Goal: Communication & Community: Answer question/provide support

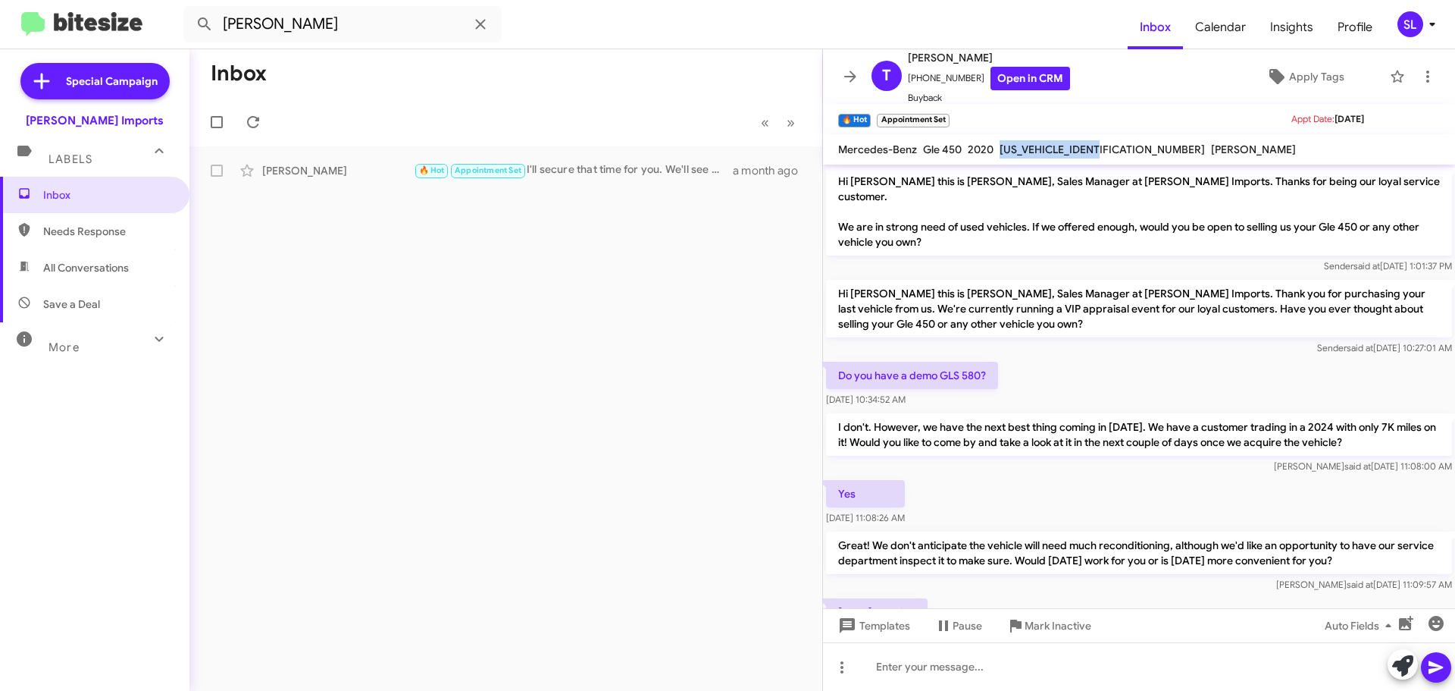
scroll to position [359, 0]
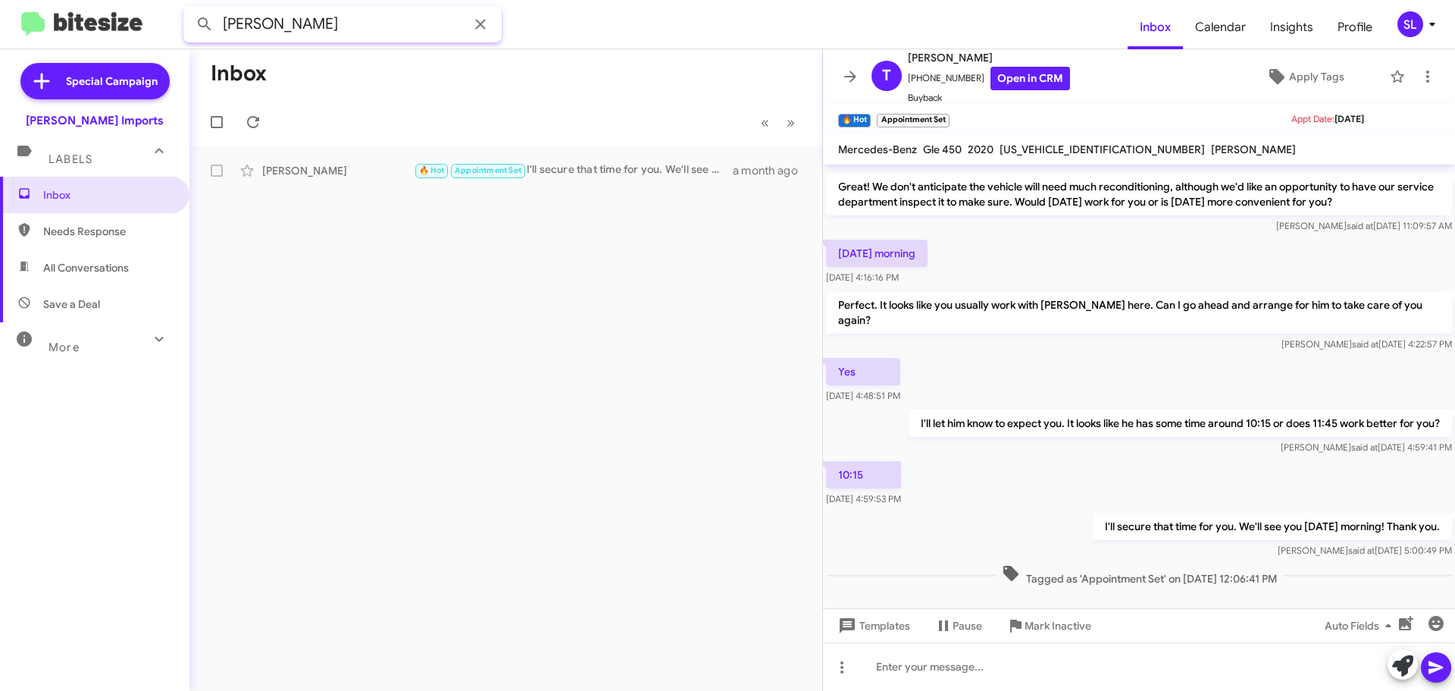
drag, startPoint x: 406, startPoint y: 23, endPoint x: 145, endPoint y: 36, distance: 261.1
click at [145, 36] on mat-toolbar "[PERSON_NAME] Inbox Calendar Insights Profile SL" at bounding box center [727, 24] width 1455 height 49
type input "3618001003"
click at [190, 9] on button at bounding box center [205, 24] width 30 height 30
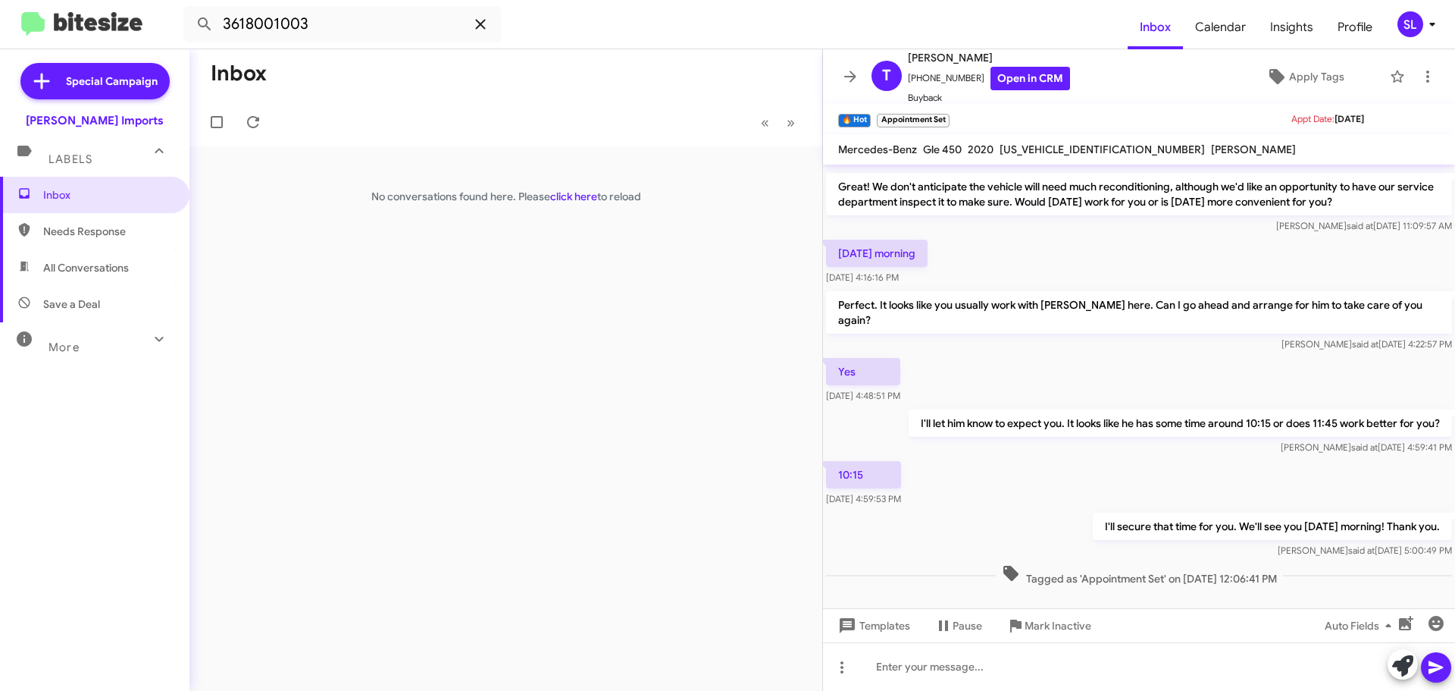
click at [485, 23] on icon at bounding box center [480, 24] width 18 height 18
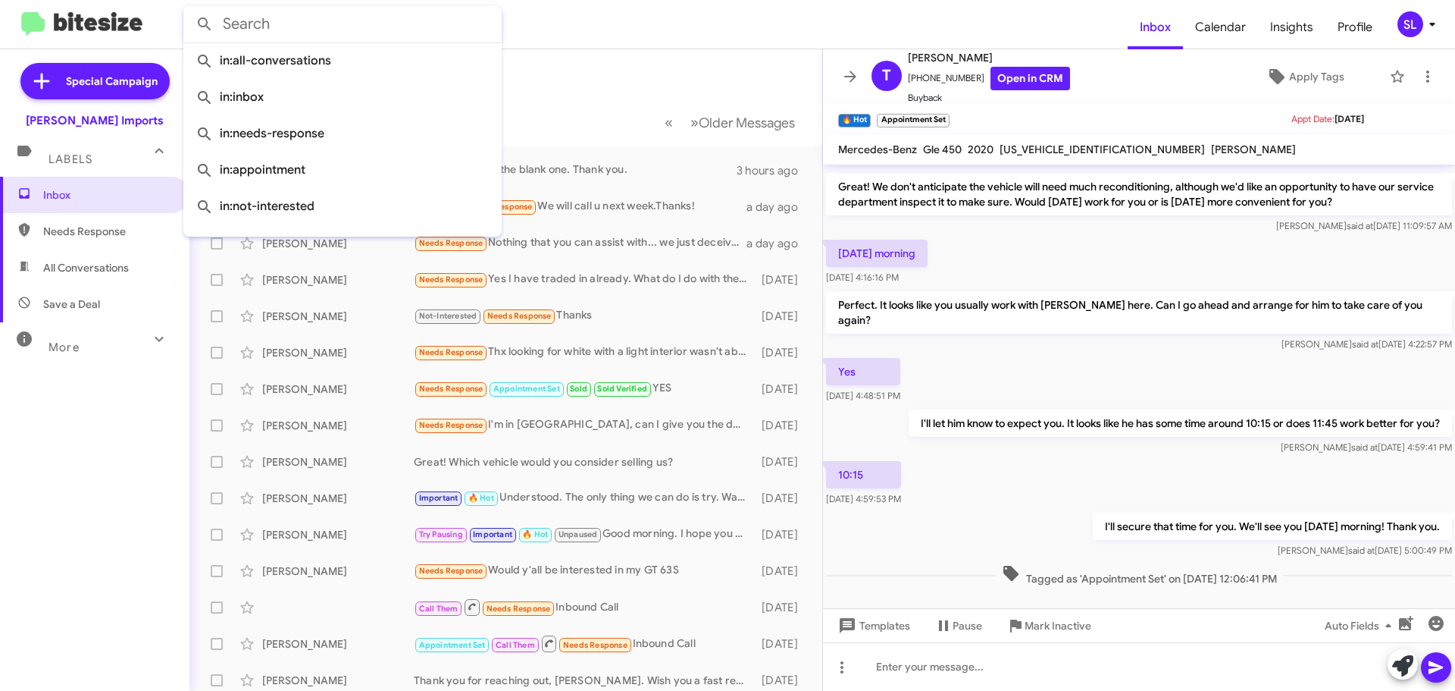
click at [293, 25] on input "text" at bounding box center [342, 24] width 318 height 36
click at [371, 38] on input "text" at bounding box center [342, 24] width 318 height 36
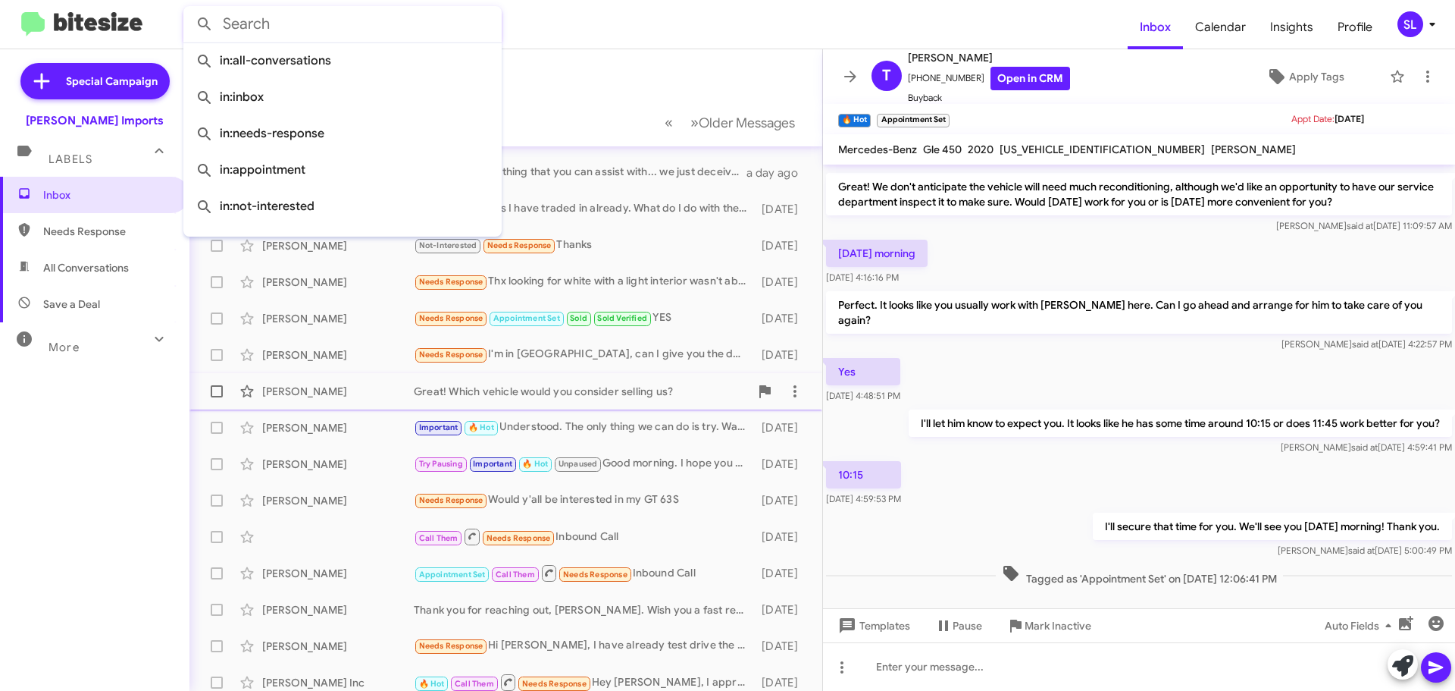
scroll to position [190, 0]
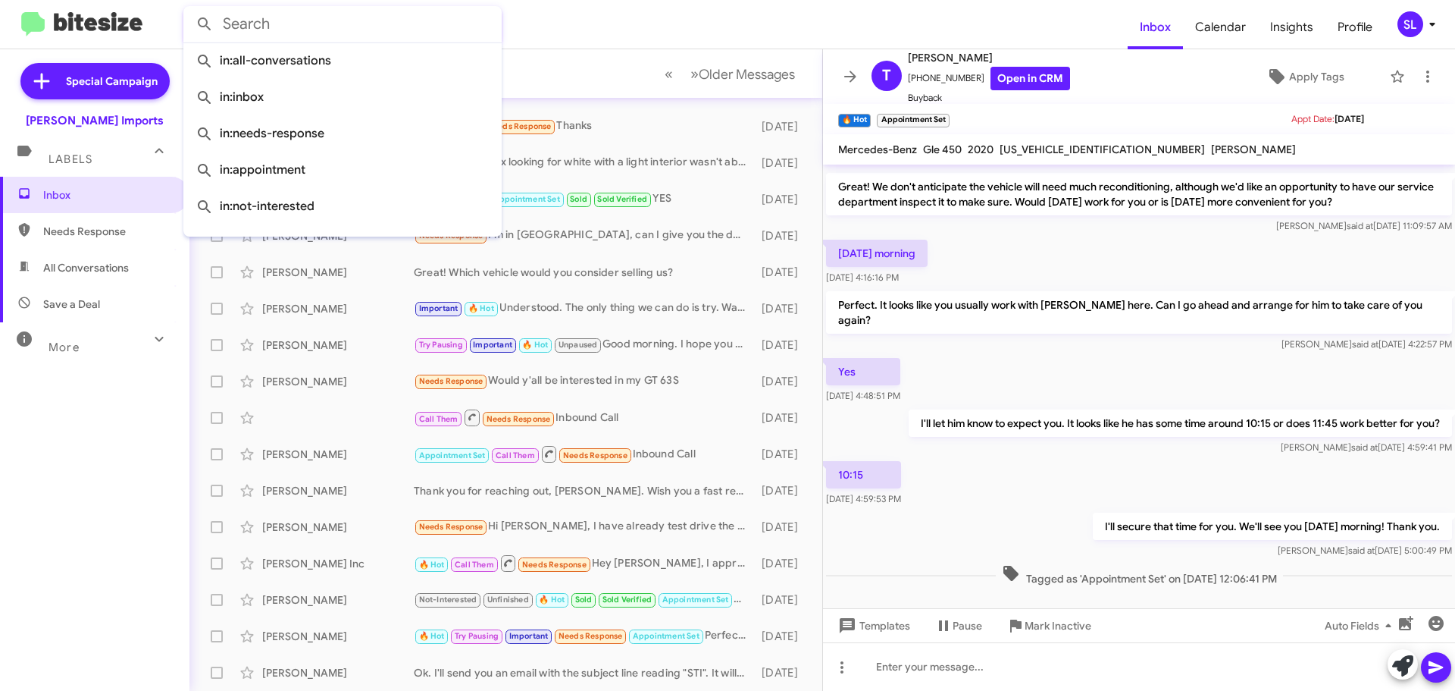
click at [593, 31] on form at bounding box center [655, 24] width 945 height 36
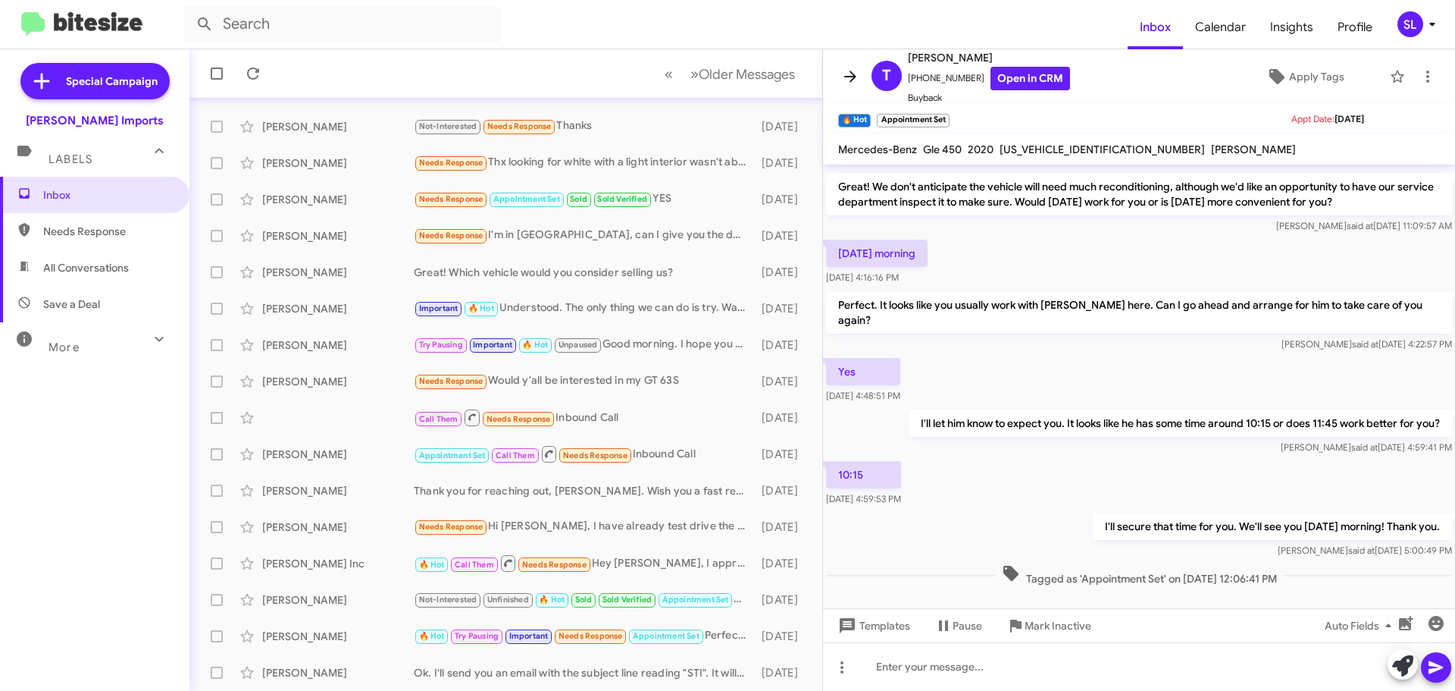
click at [854, 67] on icon at bounding box center [850, 76] width 18 height 18
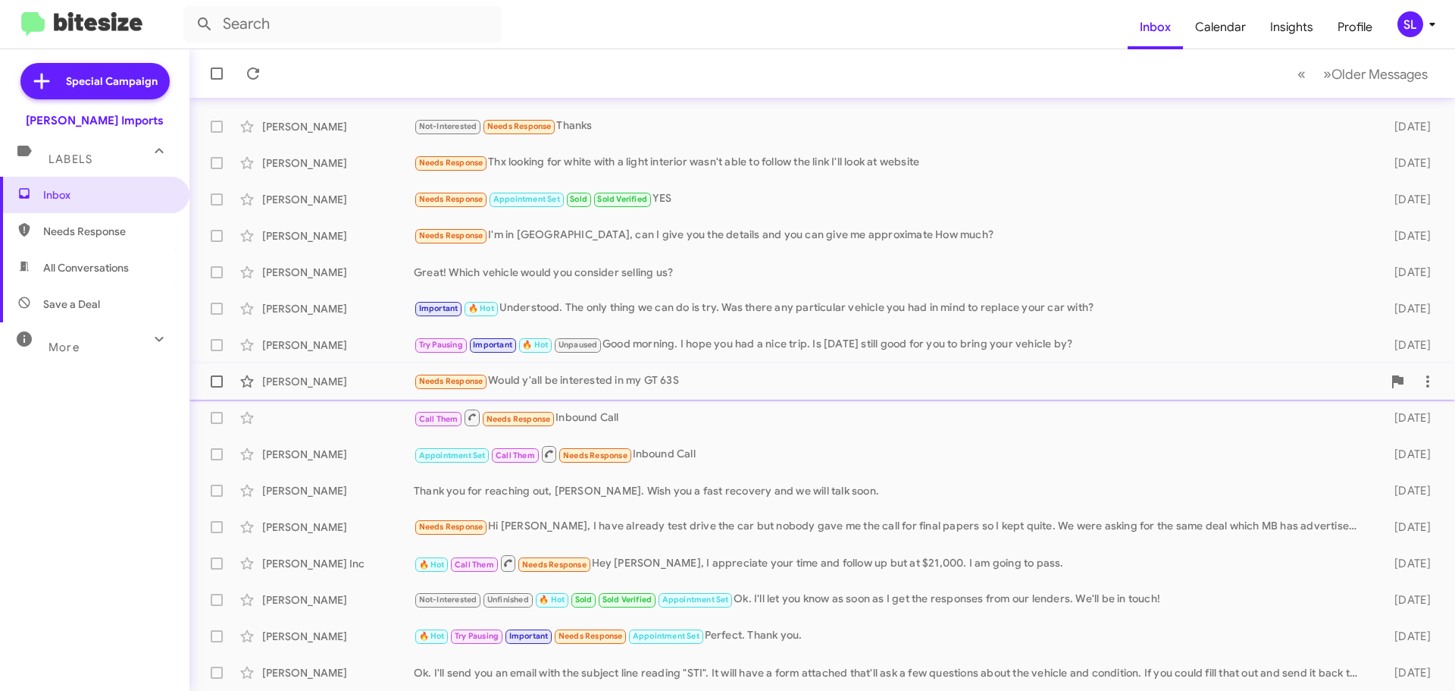
click at [605, 380] on div "Needs Response Would y'all be interested in my GT 63S" at bounding box center [898, 380] width 969 height 17
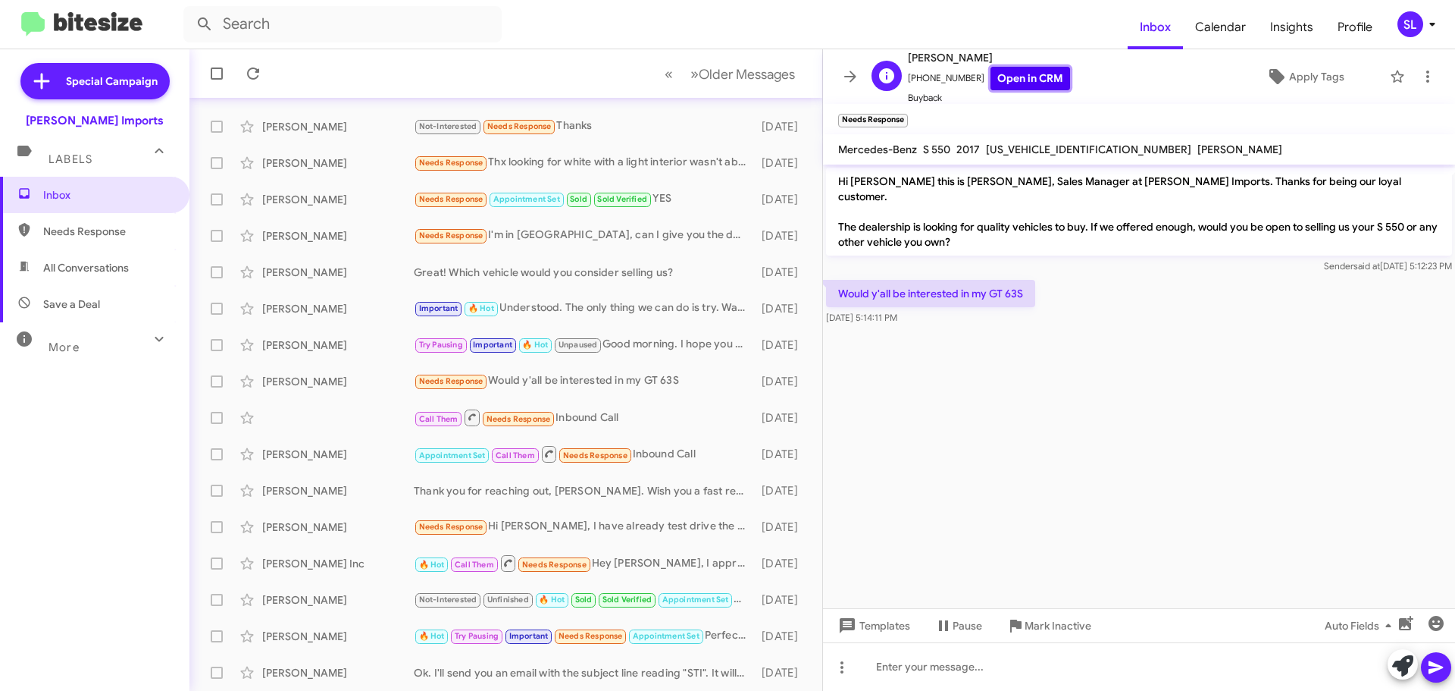
click at [1038, 80] on link "Open in CRM" at bounding box center [1031, 78] width 80 height 23
